Goal: Communication & Community: Answer question/provide support

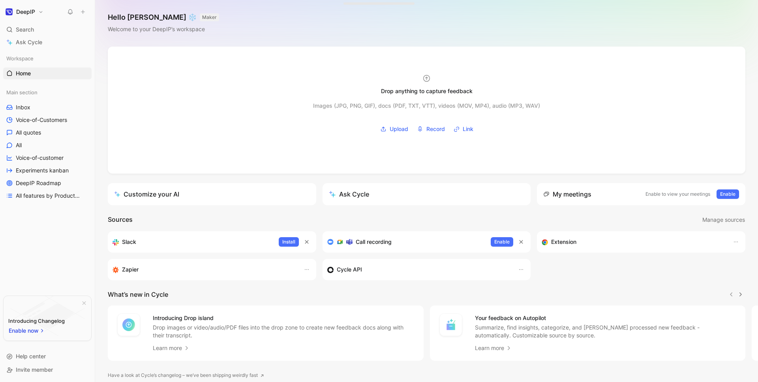
click at [83, 13] on use at bounding box center [83, 12] width 4 height 4
click at [103, 14] on use at bounding box center [101, 15] width 6 height 5
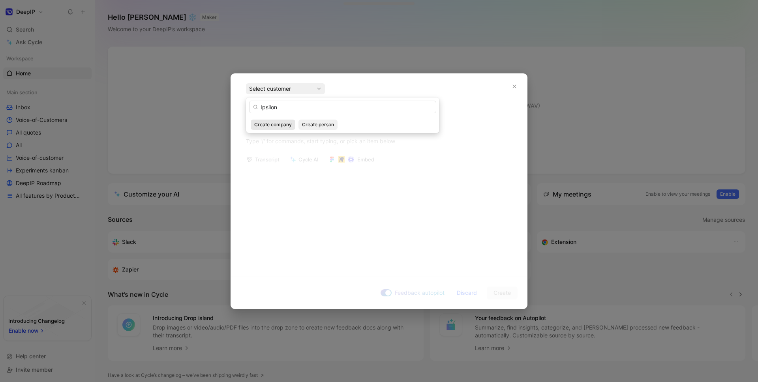
type input "Ipsilon"
click at [273, 123] on span "Create company" at bounding box center [273, 125] width 38 height 8
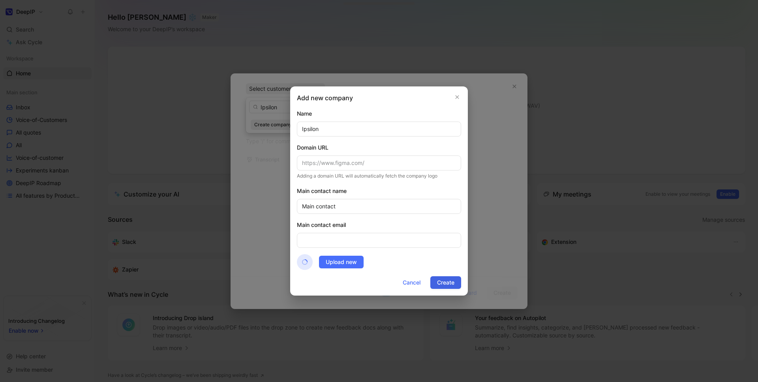
click at [445, 284] on span "Create" at bounding box center [445, 282] width 17 height 9
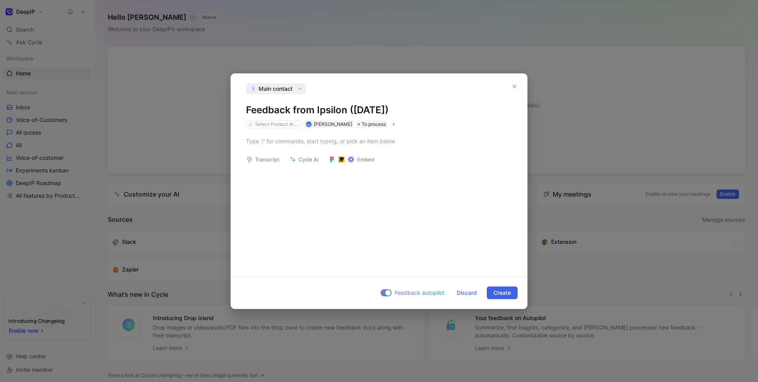
click at [511, 299] on button "Create" at bounding box center [502, 293] width 31 height 13
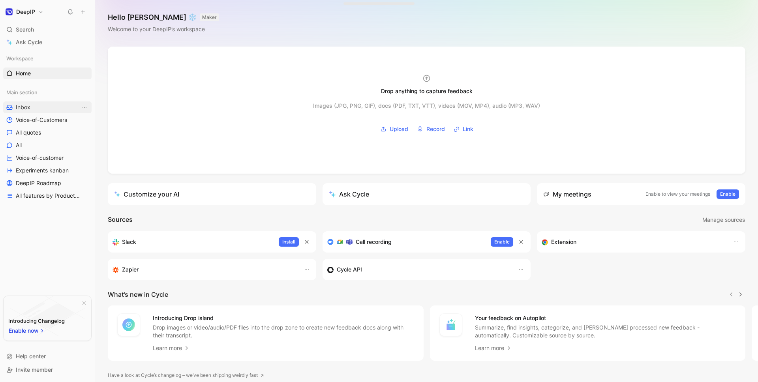
click at [31, 110] on link "Inbox" at bounding box center [47, 107] width 88 height 12
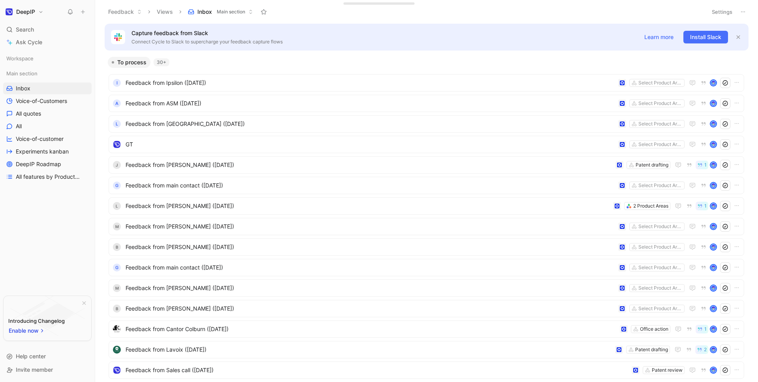
click at [171, 83] on span "Feedback from Ipsilon ([DATE])" at bounding box center [371, 82] width 490 height 9
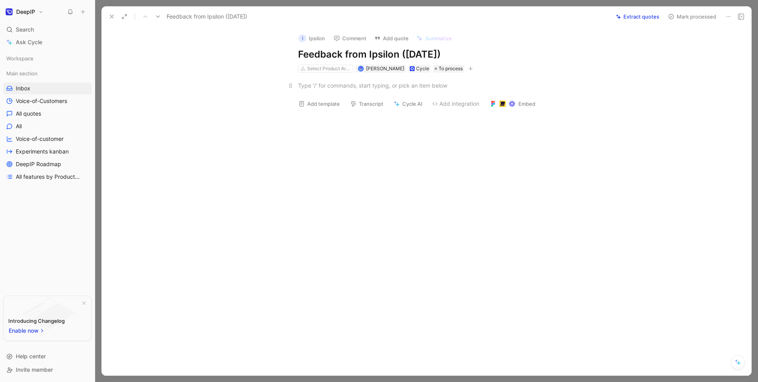
click at [343, 88] on div at bounding box center [434, 85] width 273 height 8
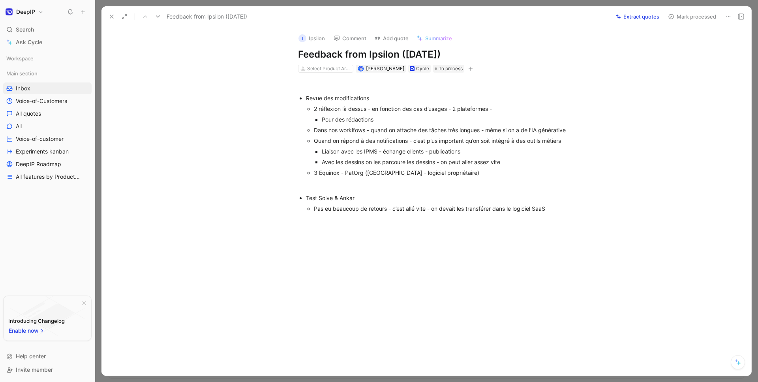
click at [421, 220] on div "Revue des modifications 2 réflexion là dessus - en fonction des cas d’usages - …" at bounding box center [434, 147] width 633 height 148
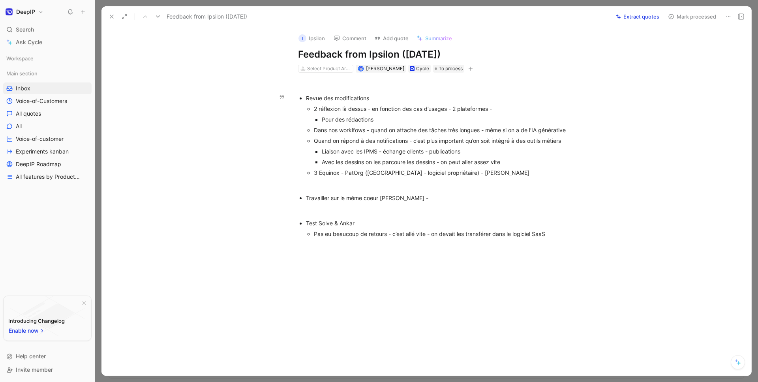
drag, startPoint x: 306, startPoint y: 97, endPoint x: 419, endPoint y: 97, distance: 112.9
click at [419, 97] on div "Revue des modifications" at bounding box center [438, 98] width 265 height 8
click at [184, 42] on div "I Ipsilon Comment Add quote Summarize Feedback from Ipsilon ([DATE]) Select Pro…" at bounding box center [426, 201] width 650 height 349
